Goal: Task Accomplishment & Management: Manage account settings

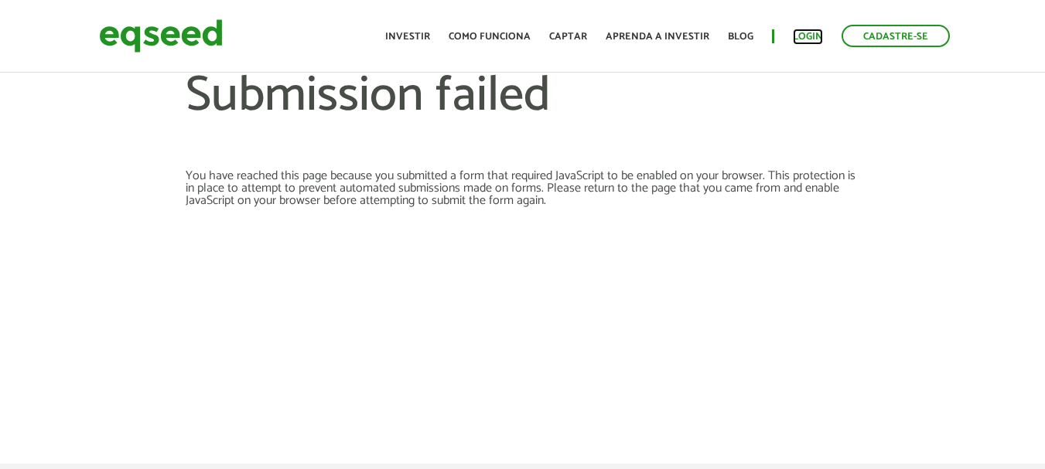
click at [811, 32] on link "Login" at bounding box center [807, 37] width 30 height 10
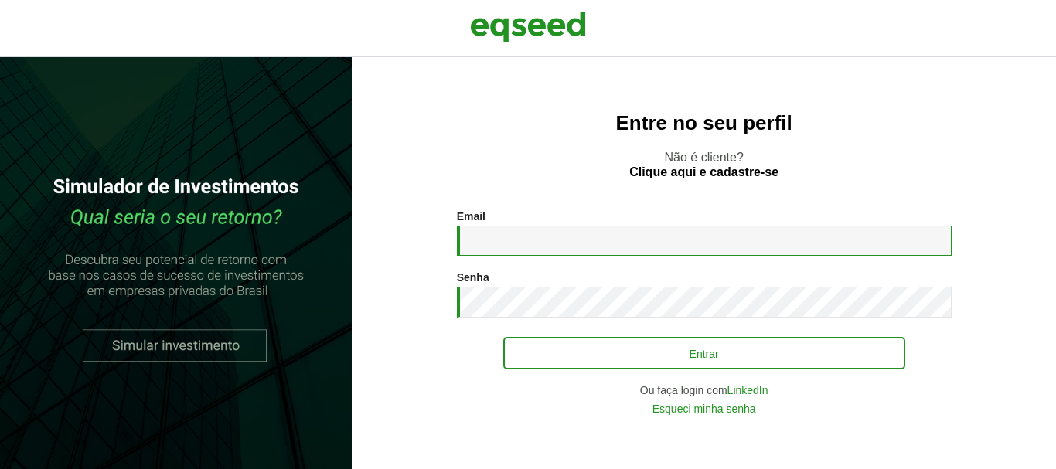
type input "**********"
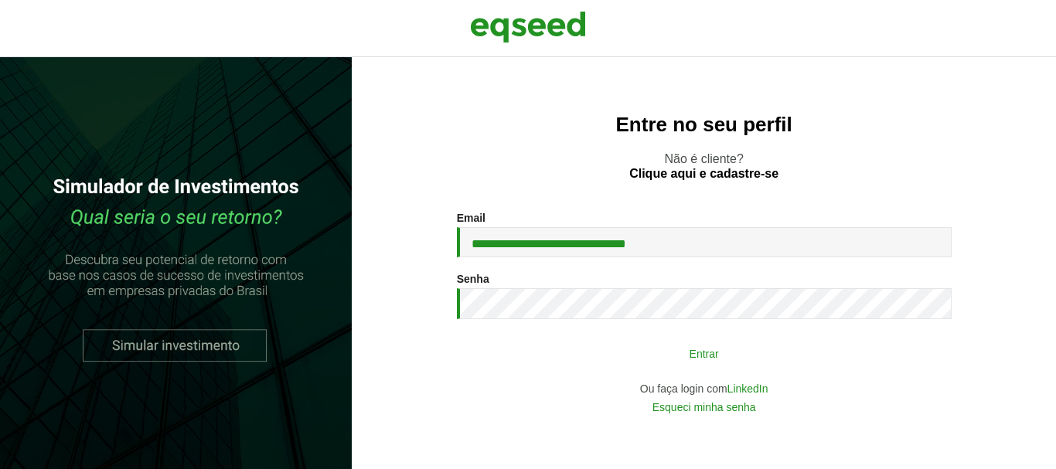
click at [694, 365] on button "Entrar" at bounding box center [704, 353] width 402 height 29
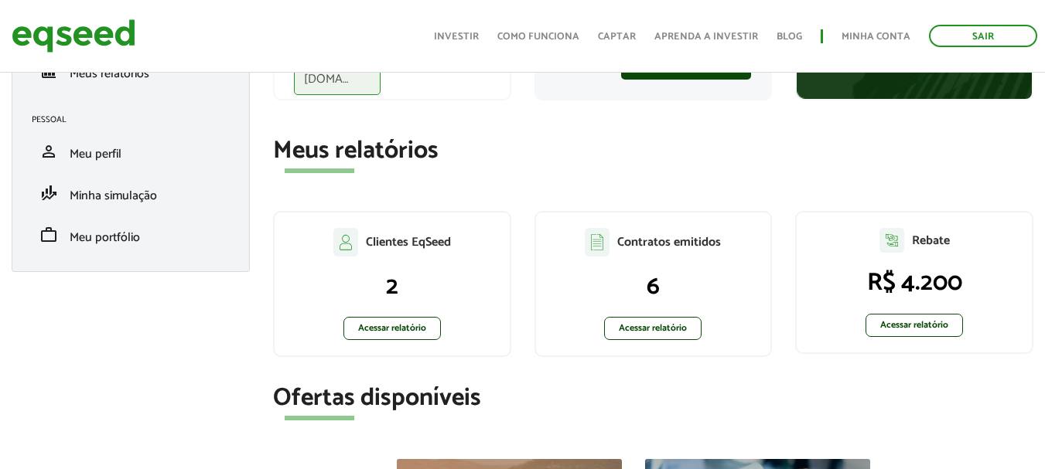
scroll to position [232, 0]
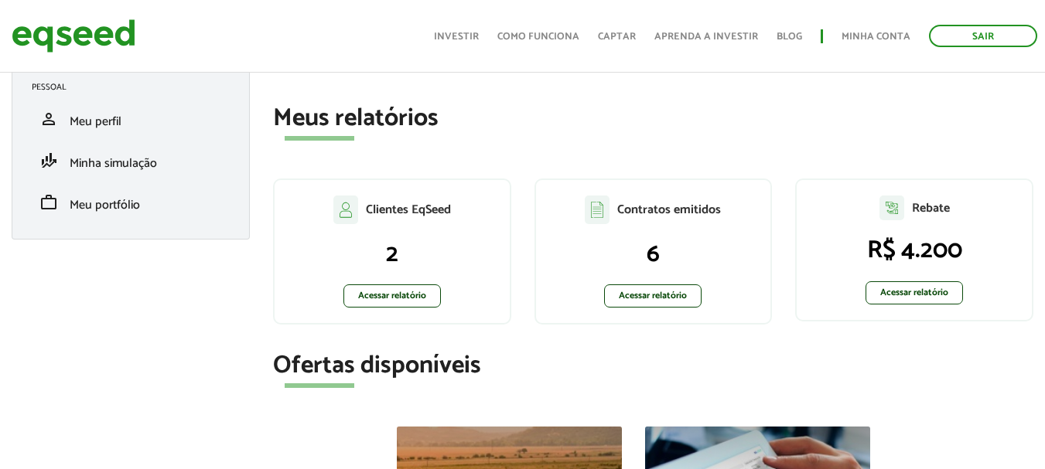
click at [649, 246] on p "6" at bounding box center [653, 254] width 204 height 29
click at [659, 288] on link "Acessar relatório" at bounding box center [652, 296] width 97 height 23
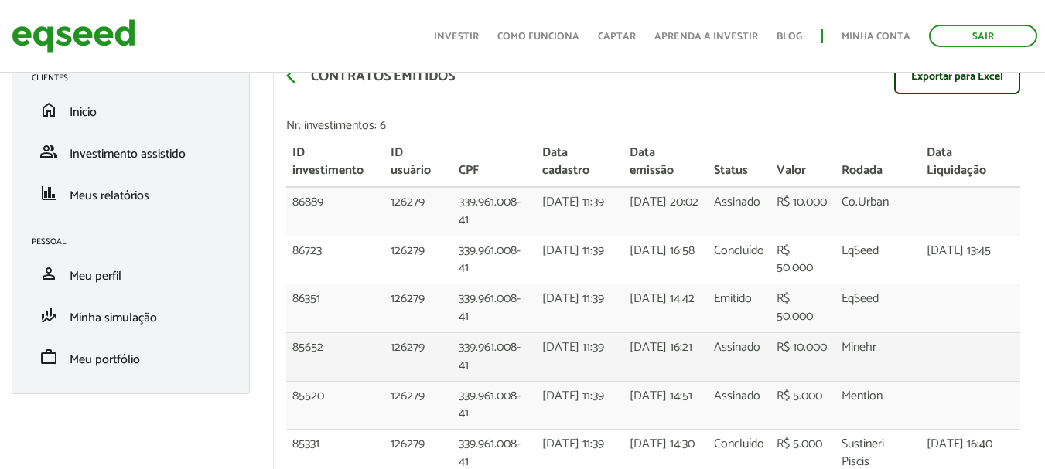
scroll to position [155, 0]
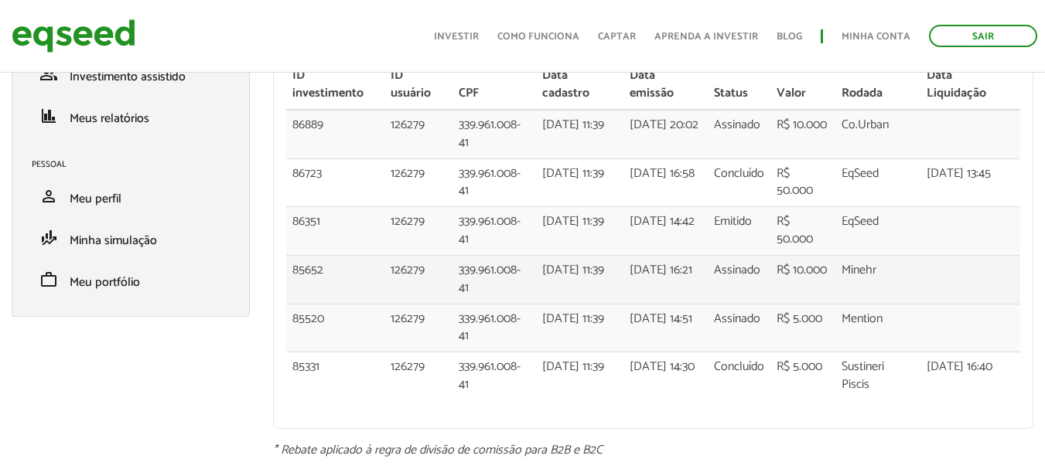
click at [806, 280] on td "R$ 10.000" at bounding box center [802, 279] width 64 height 49
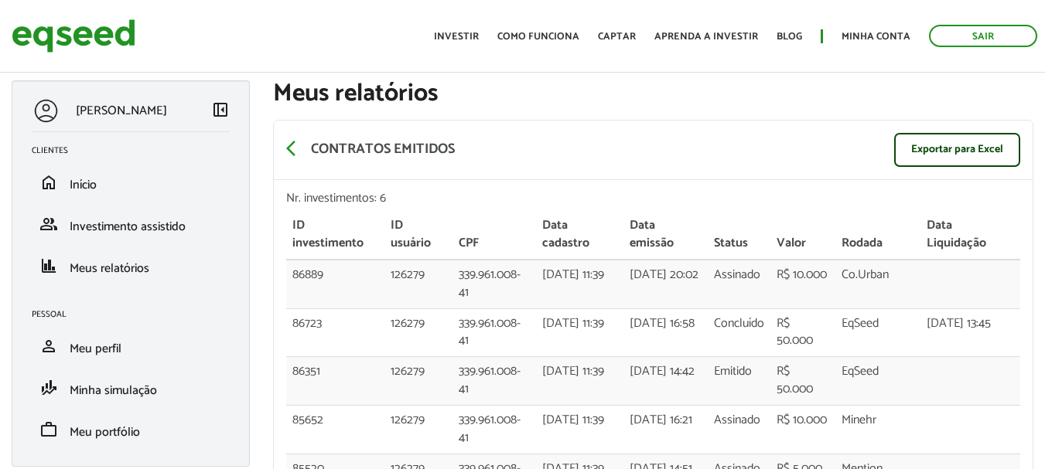
scroll to position [0, 0]
